Goal: Task Accomplishment & Management: Manage account settings

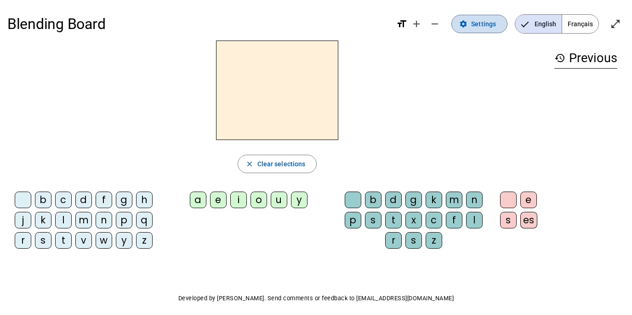
click at [486, 23] on span "Settings" at bounding box center [483, 23] width 25 height 11
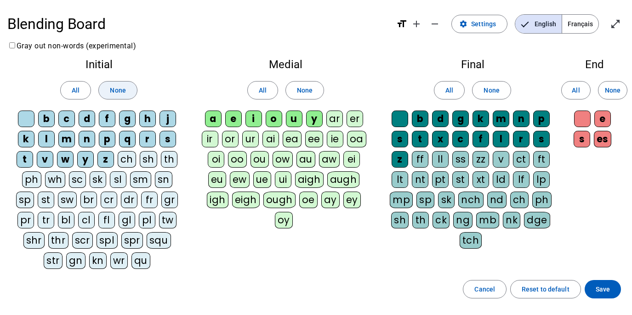
click at [115, 90] on span "None" at bounding box center [118, 90] width 16 height 11
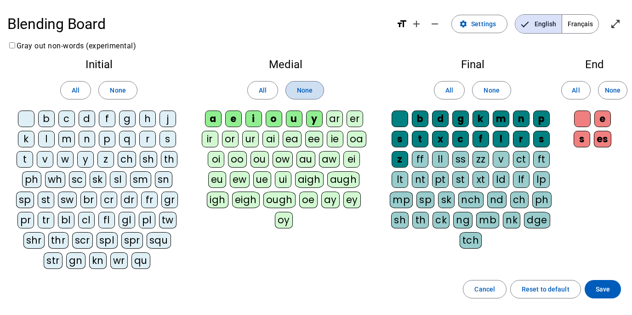
click at [297, 92] on span "None" at bounding box center [305, 90] width 16 height 11
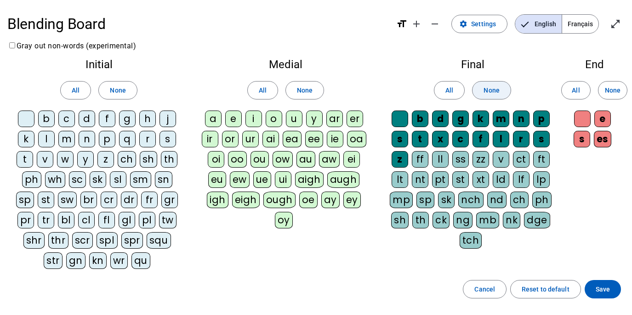
click at [489, 92] on span "None" at bounding box center [492, 90] width 16 height 11
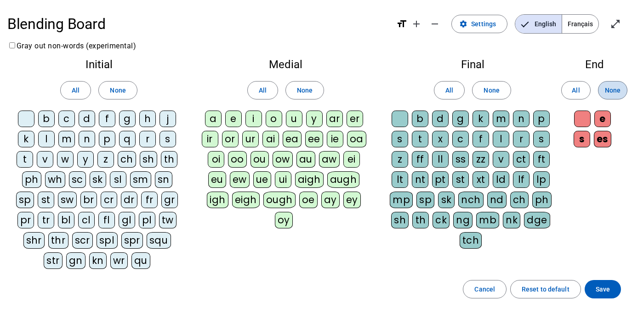
click at [613, 92] on span "None" at bounding box center [613, 90] width 16 height 11
click at [47, 143] on div "l" at bounding box center [46, 139] width 17 height 17
click at [293, 121] on div "u" at bounding box center [294, 118] width 17 height 17
click at [235, 119] on div "e" at bounding box center [233, 118] width 17 height 17
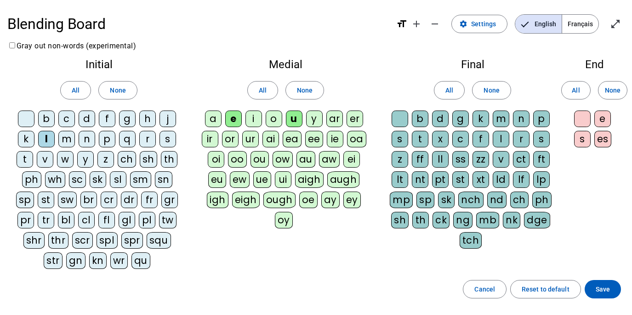
click at [27, 158] on div "t" at bounding box center [25, 159] width 17 height 17
click at [91, 119] on div "d" at bounding box center [87, 118] width 17 height 17
click at [217, 120] on div "a" at bounding box center [213, 118] width 17 height 17
click at [606, 290] on span "Save" at bounding box center [603, 288] width 14 height 11
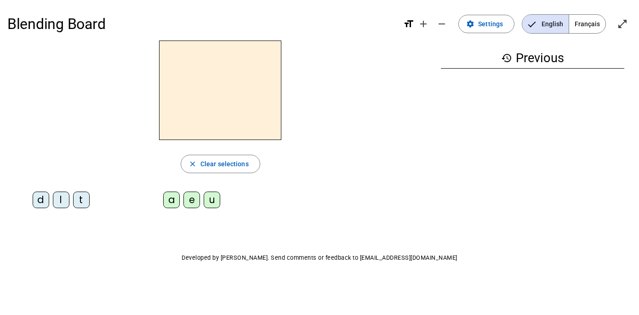
click at [63, 199] on div "l" at bounding box center [61, 199] width 17 height 17
click at [192, 202] on div "e" at bounding box center [192, 199] width 17 height 17
click at [212, 199] on div "u" at bounding box center [212, 199] width 17 height 17
click at [79, 199] on div "t" at bounding box center [81, 199] width 17 height 17
click at [42, 199] on div "d" at bounding box center [41, 199] width 17 height 17
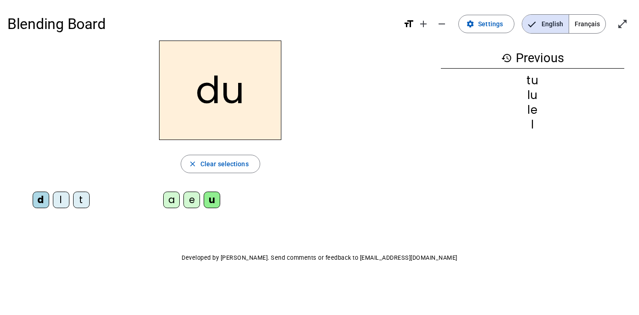
click at [192, 205] on div "e" at bounding box center [192, 199] width 17 height 17
click at [79, 200] on div "t" at bounding box center [81, 199] width 17 height 17
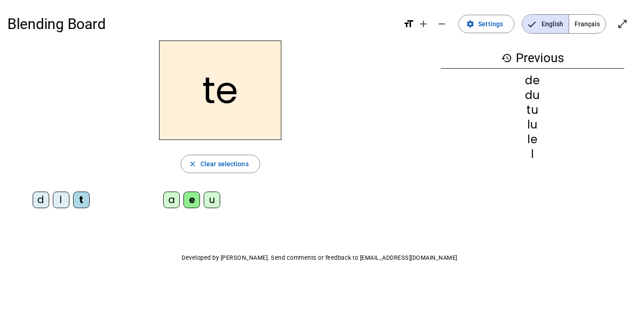
click at [171, 203] on div "a" at bounding box center [171, 199] width 17 height 17
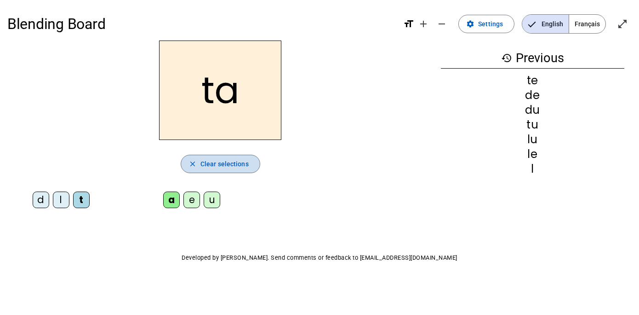
click at [192, 164] on mat-icon "close" at bounding box center [193, 164] width 8 height 8
